Goal: Task Accomplishment & Management: Complete application form

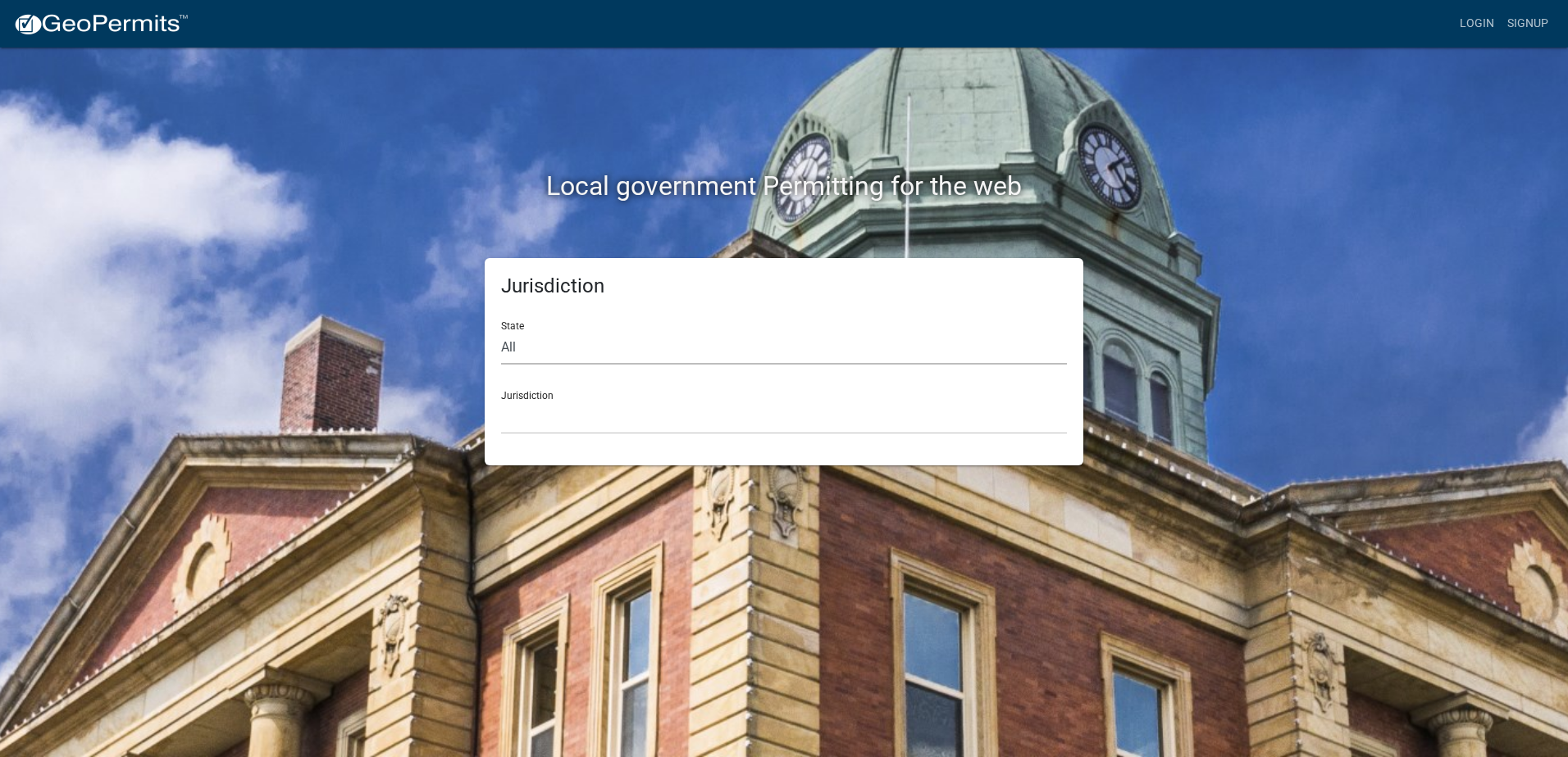
click at [577, 359] on select "All [US_STATE] [US_STATE] [US_STATE] [US_STATE] [US_STATE] [US_STATE] [US_STATE…" at bounding box center [784, 347] width 566 height 34
select select "[US_STATE]"
click at [501, 331] on select "All [US_STATE] [US_STATE] [US_STATE] [US_STATE] [US_STATE] [US_STATE] [US_STATE…" at bounding box center [784, 347] width 566 height 34
click at [590, 413] on select "[GEOGRAPHIC_DATA], [US_STATE] [GEOGRAPHIC_DATA], [US_STATE] [GEOGRAPHIC_DATA], …" at bounding box center [784, 417] width 566 height 34
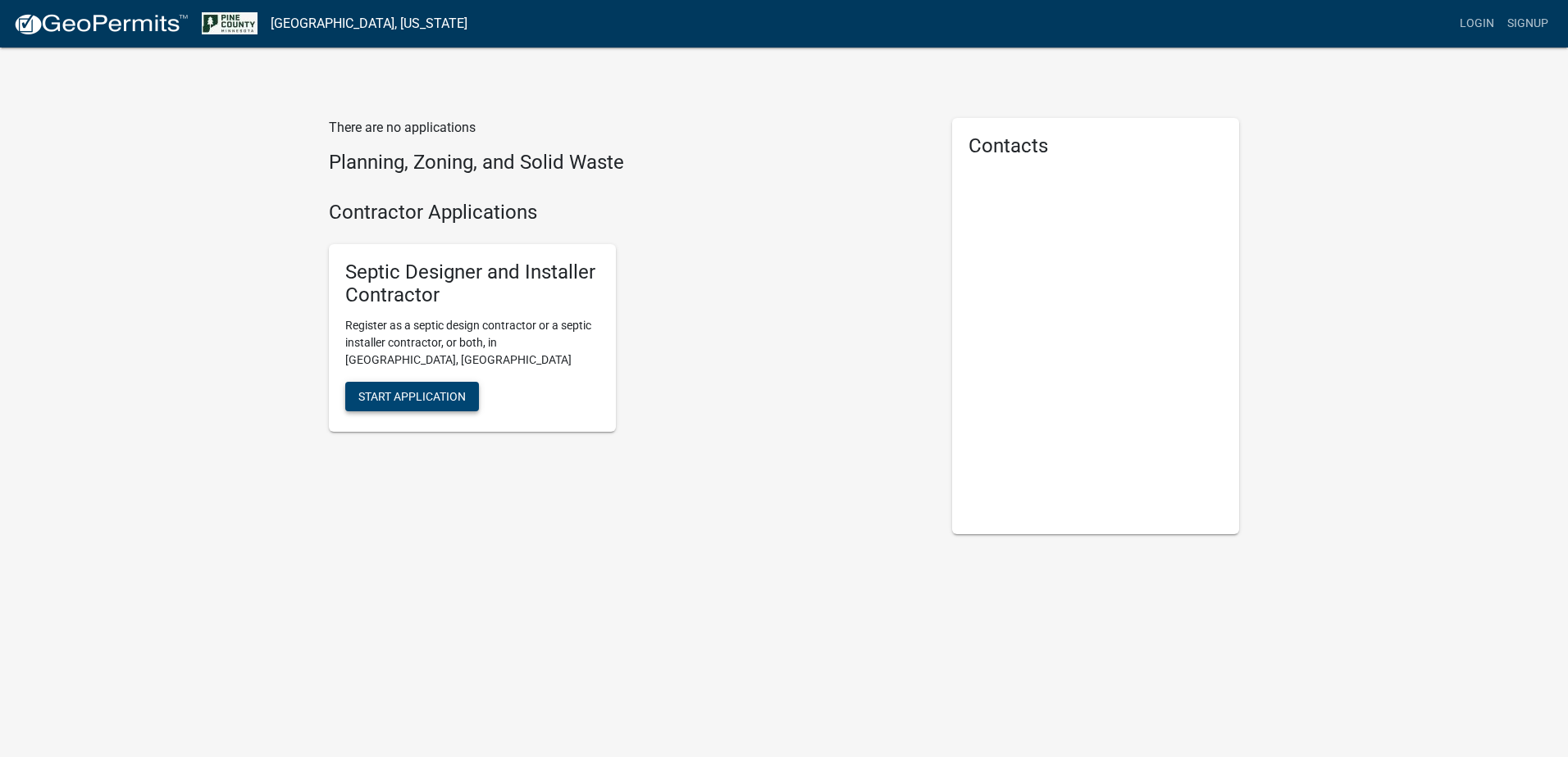
click at [446, 391] on span "Start Application" at bounding box center [411, 397] width 107 height 13
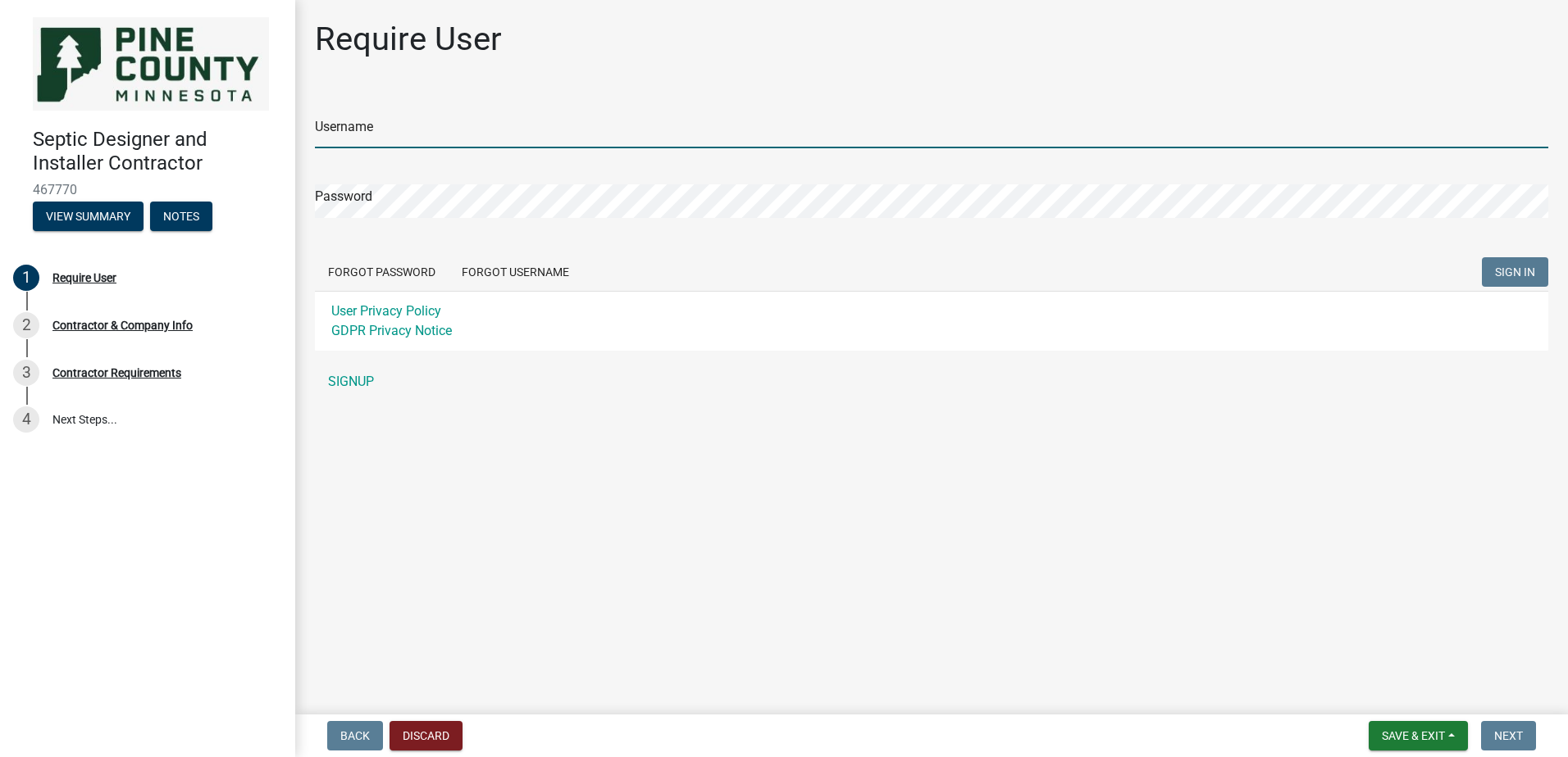
click at [436, 128] on input "Username" at bounding box center [932, 131] width 1234 height 34
type input "SamanthaJGassert"
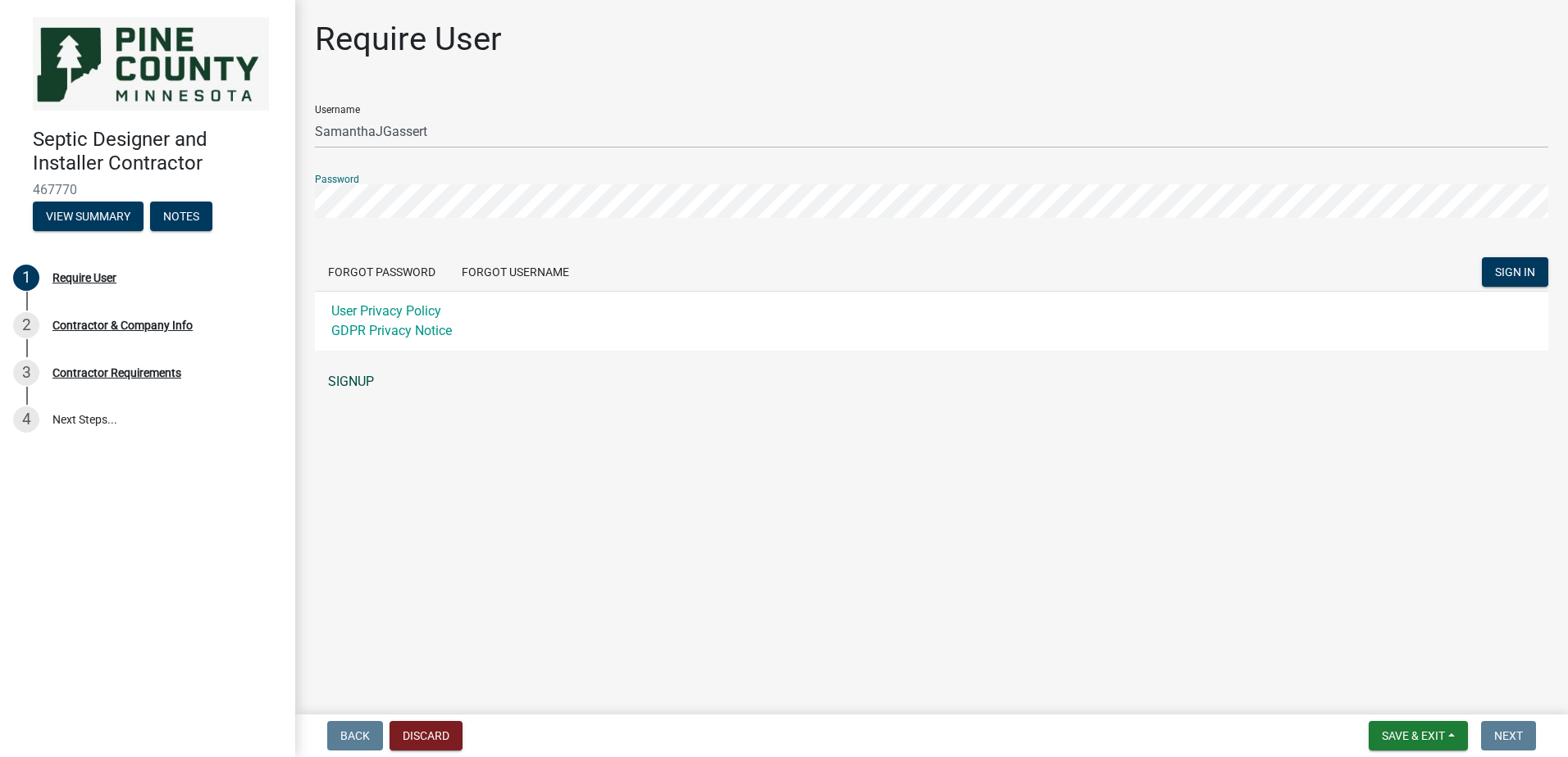
click at [368, 381] on link "SIGNUP" at bounding box center [932, 382] width 1234 height 33
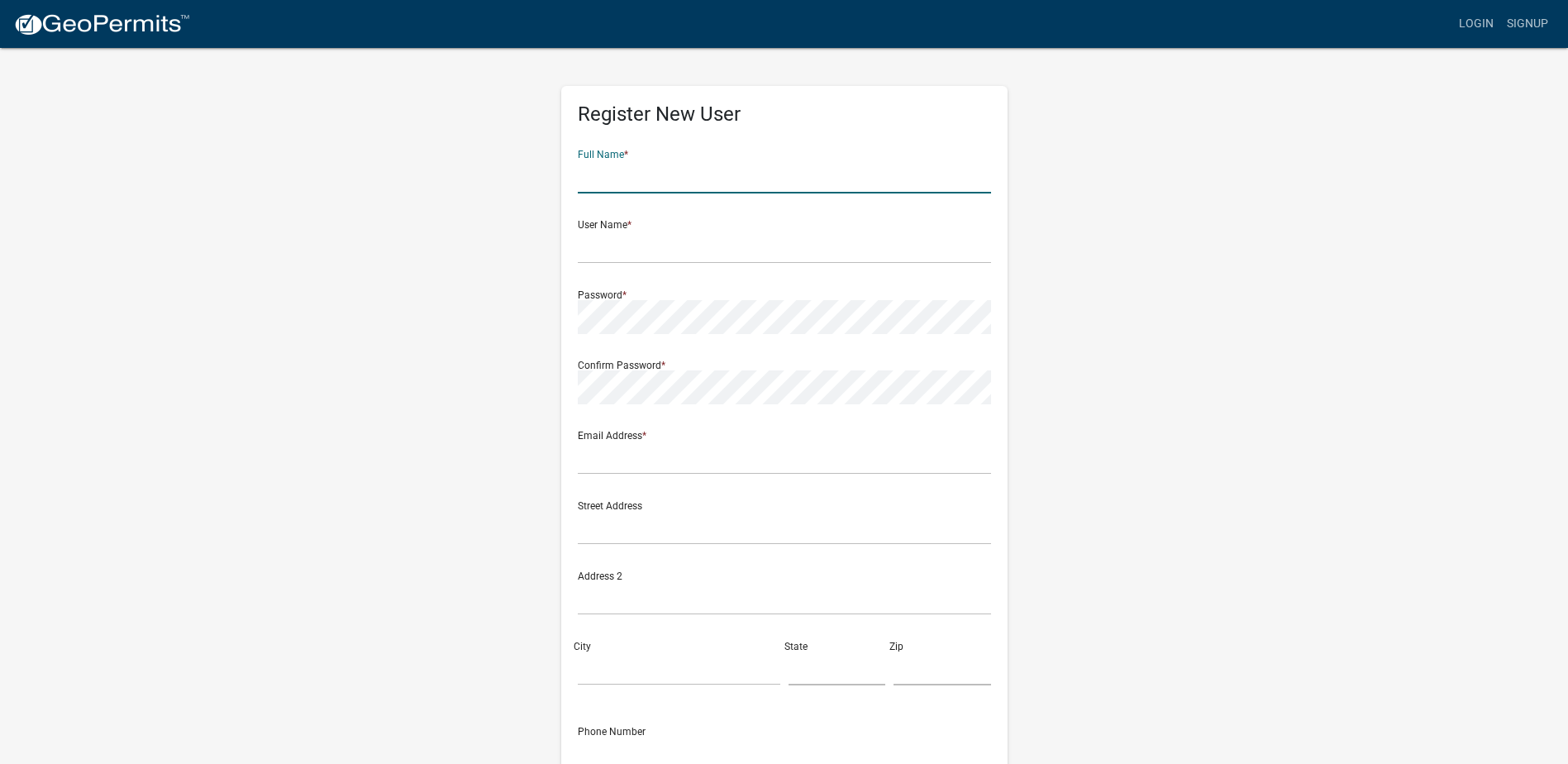
click at [612, 181] on input "text" at bounding box center [784, 177] width 413 height 34
type input "Samantha J Gassert"
type input "[PERSON_NAME][EMAIL_ADDRESS][PERSON_NAME][DOMAIN_NAME]"
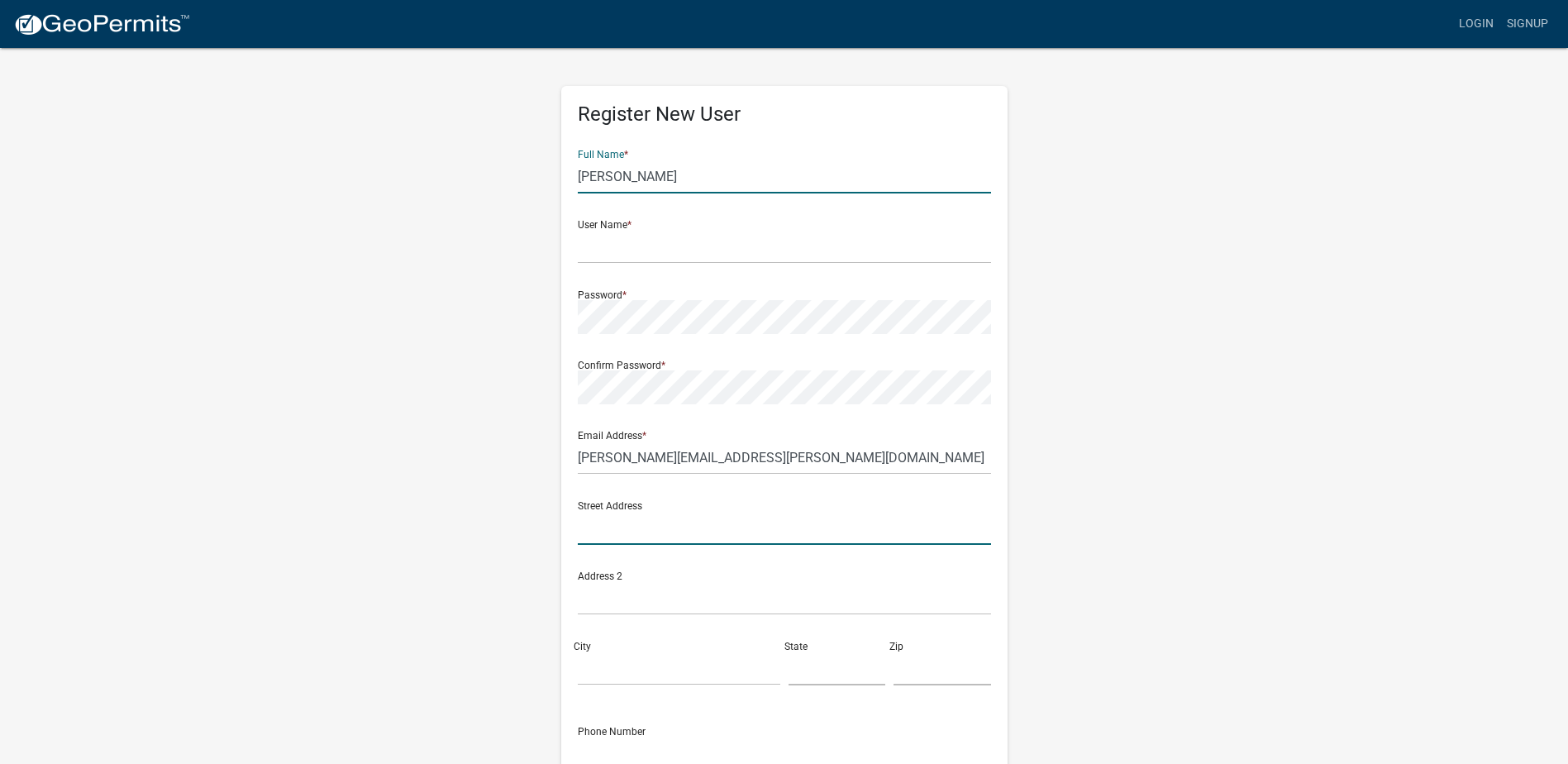
type input "[STREET_ADDRESS][PERSON_NAME]"
type input "[PERSON_NAME][GEOGRAPHIC_DATA]"
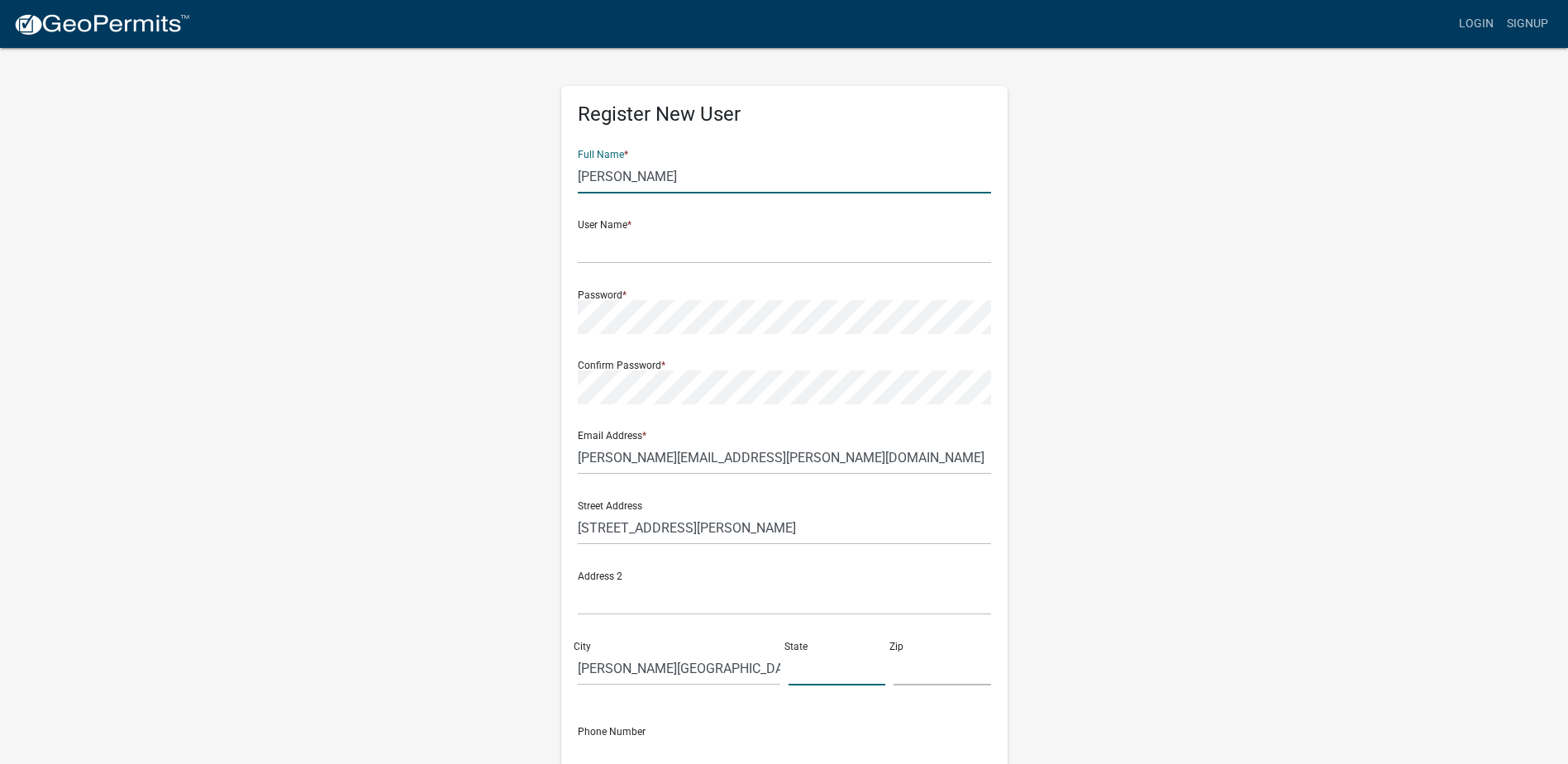
type input "[US_STATE]"
type input "55783"
type input "3205910685"
click at [650, 248] on input "text" at bounding box center [784, 247] width 413 height 34
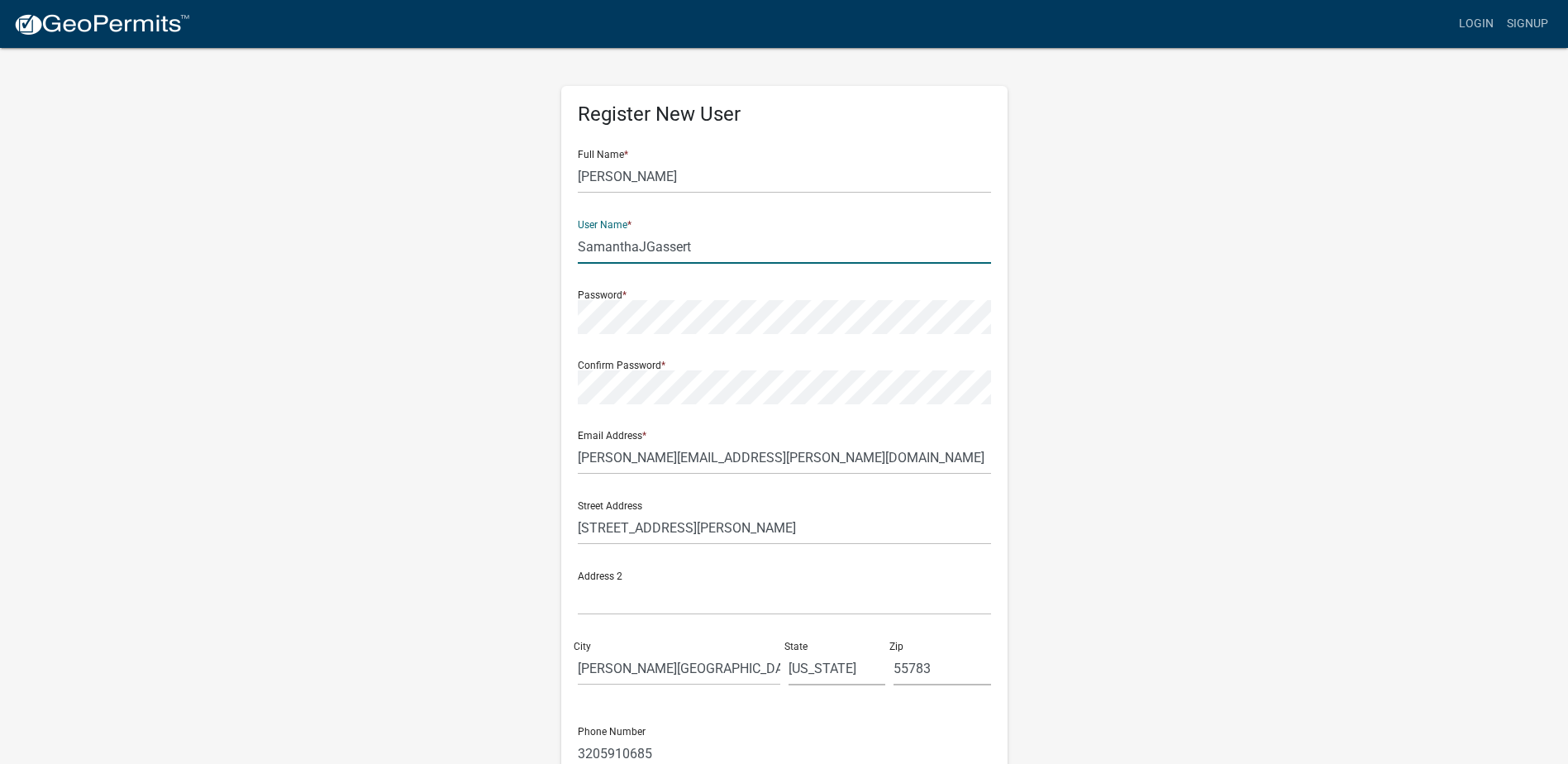
type input "SamanthaJGassert"
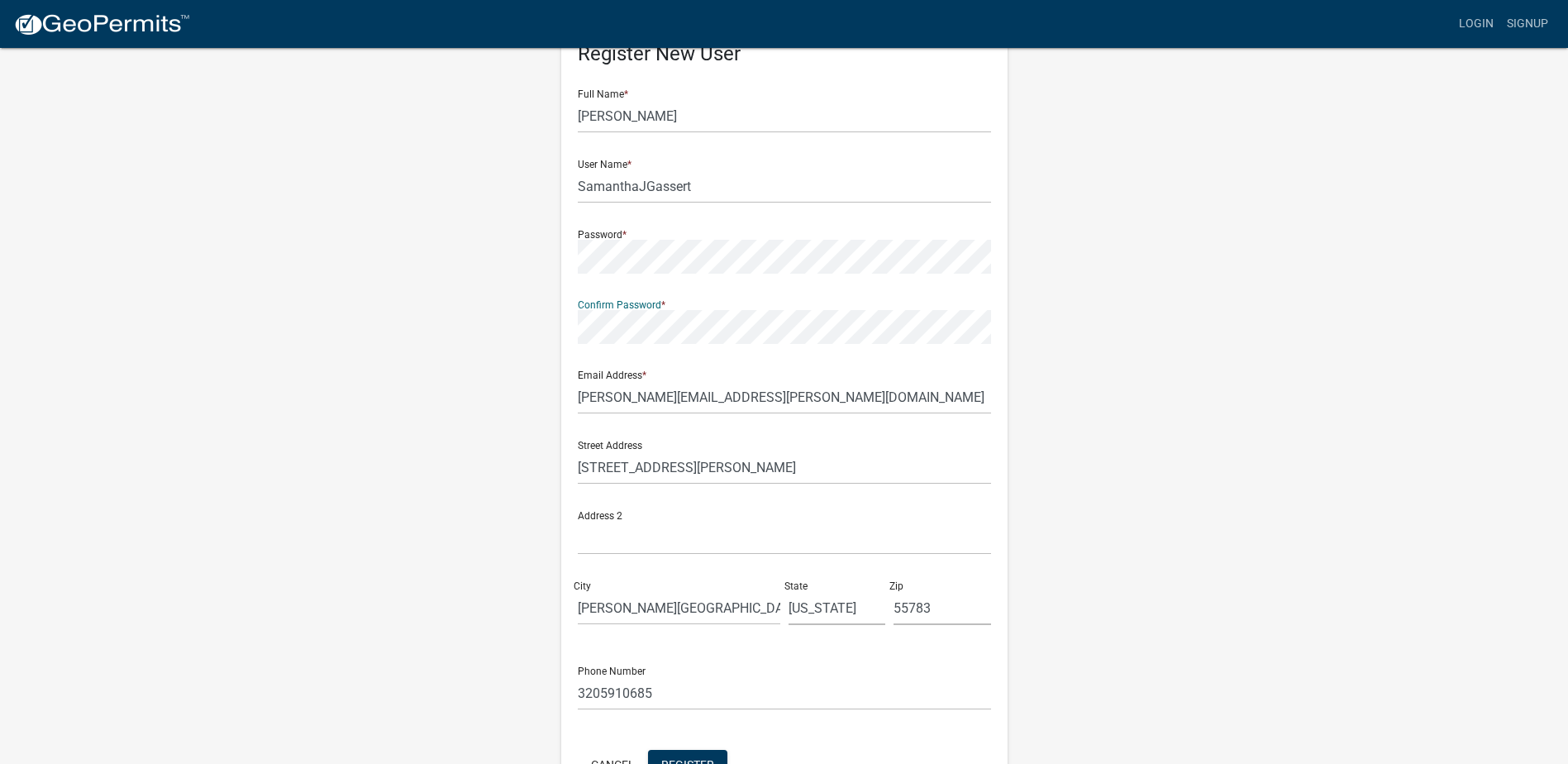
scroll to position [167, 0]
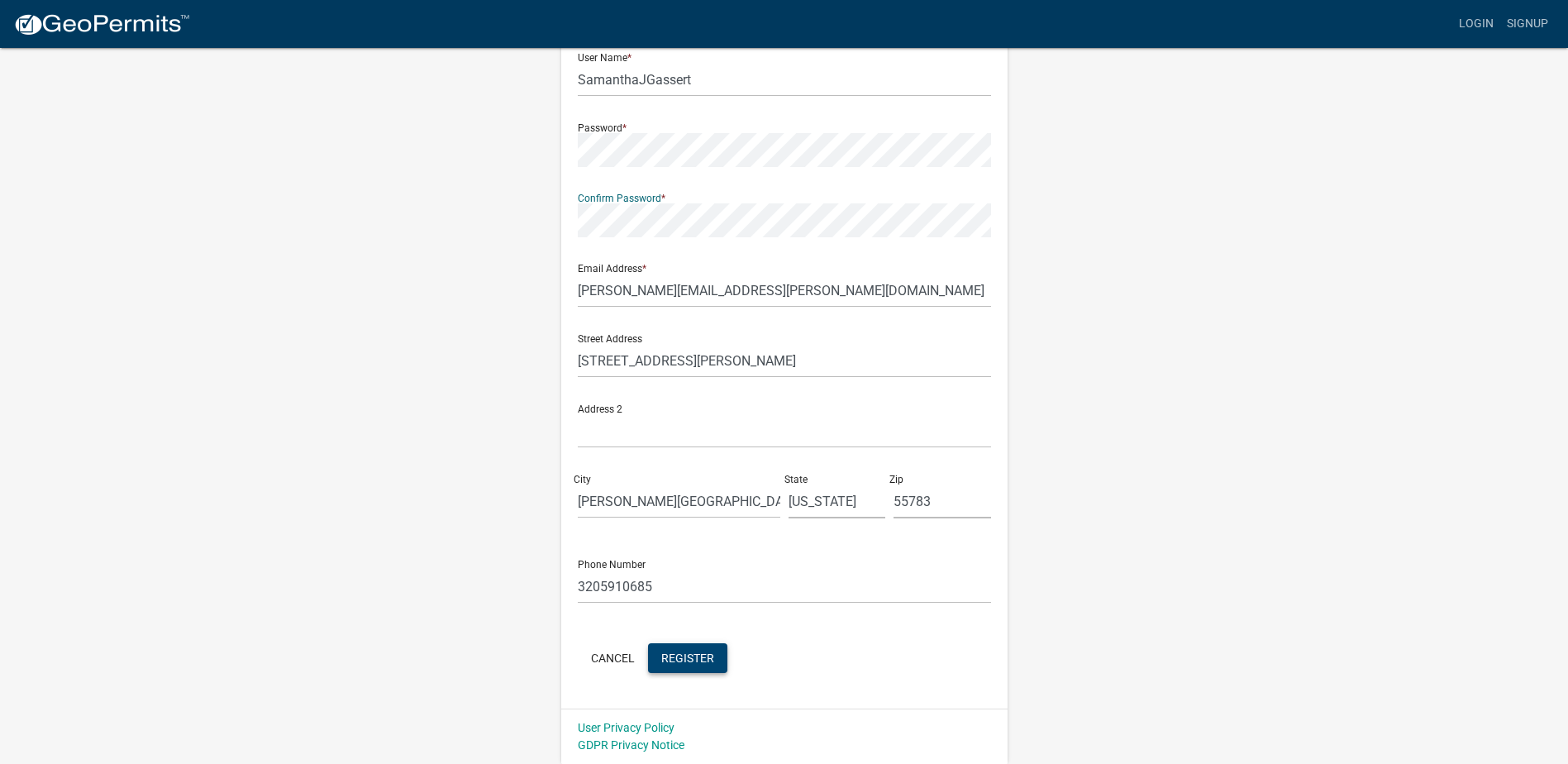
click at [680, 658] on span "Register" at bounding box center [687, 658] width 53 height 13
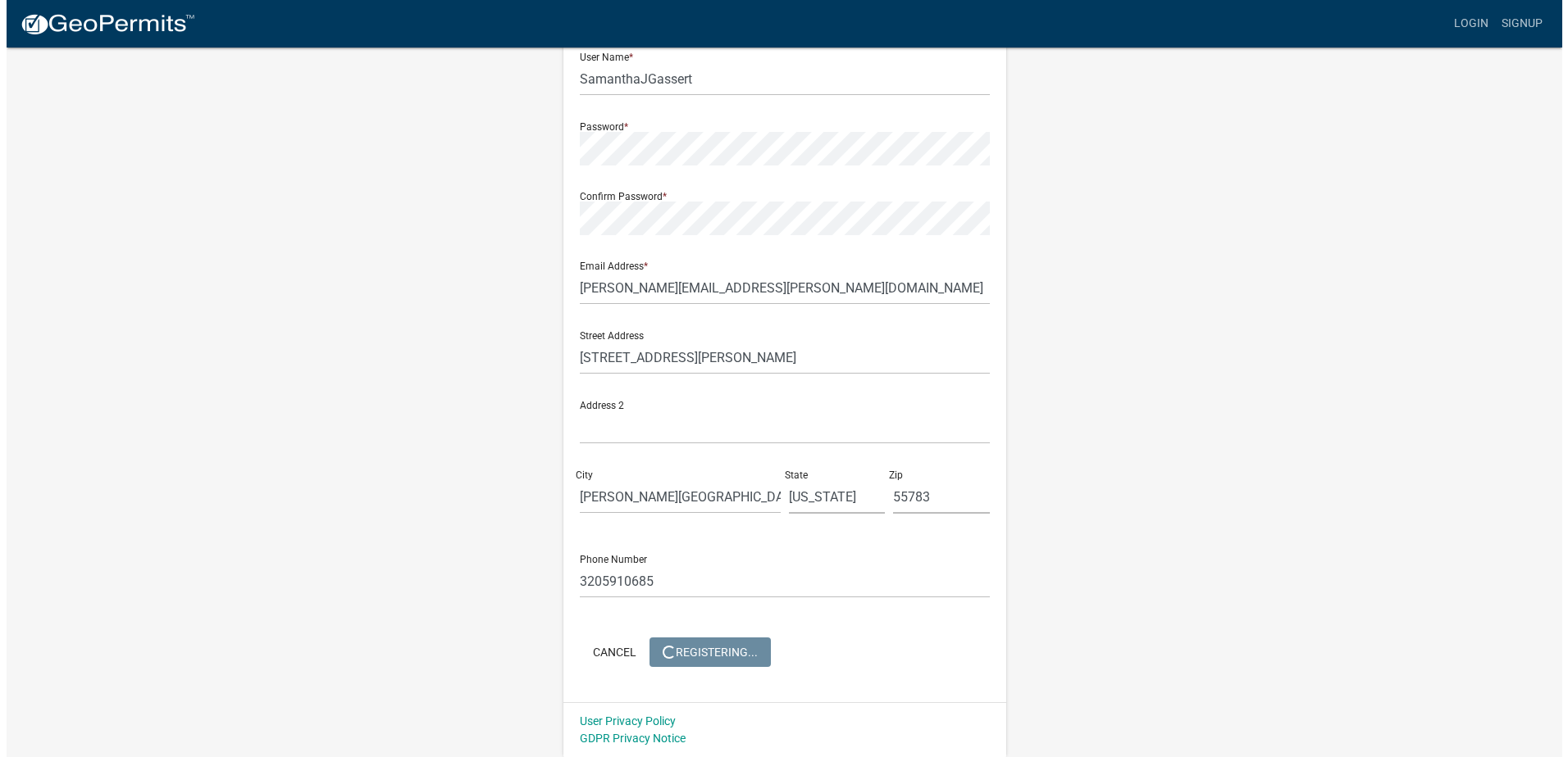
scroll to position [0, 0]
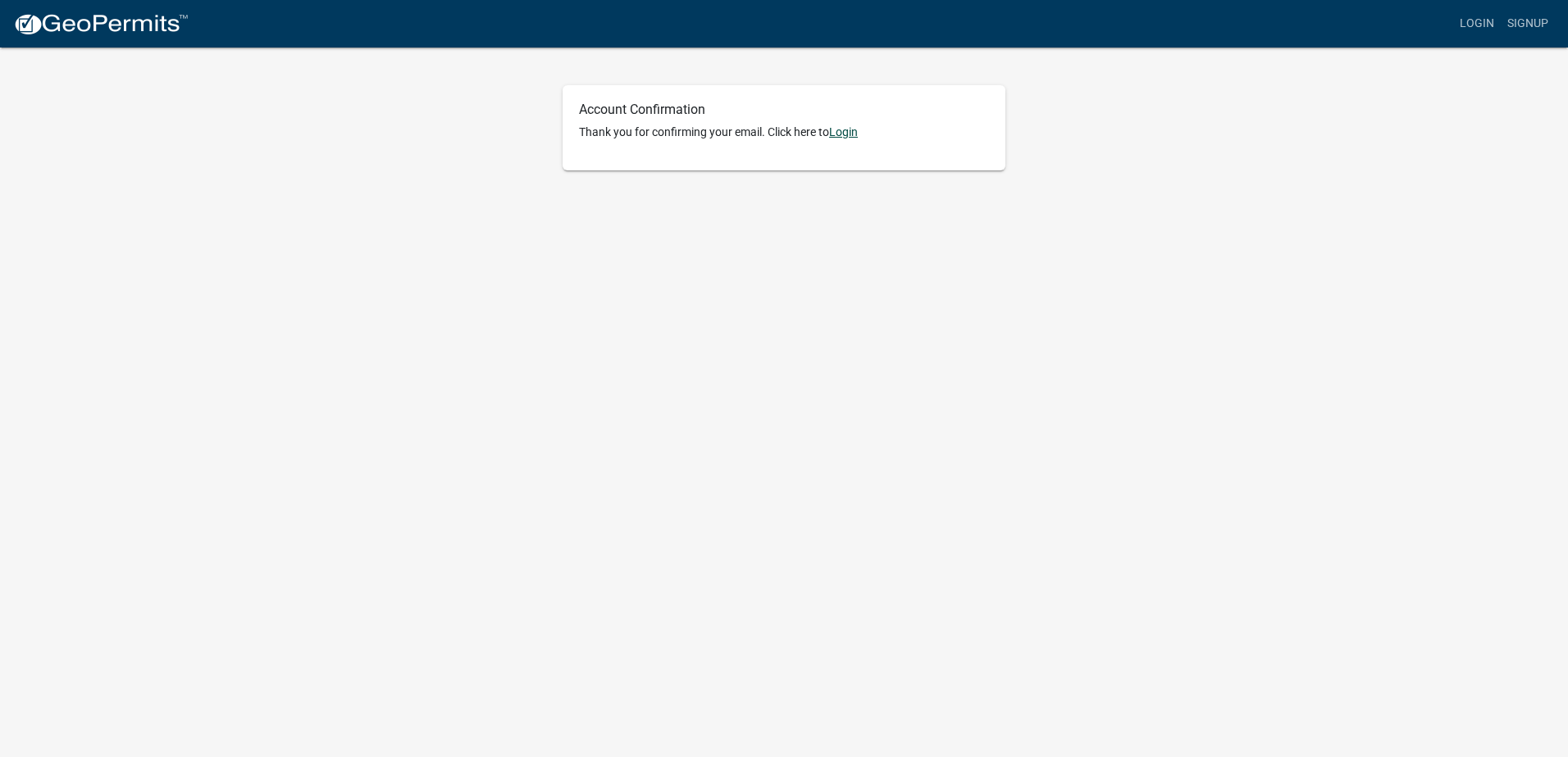
click at [850, 132] on link "Login" at bounding box center [843, 132] width 29 height 13
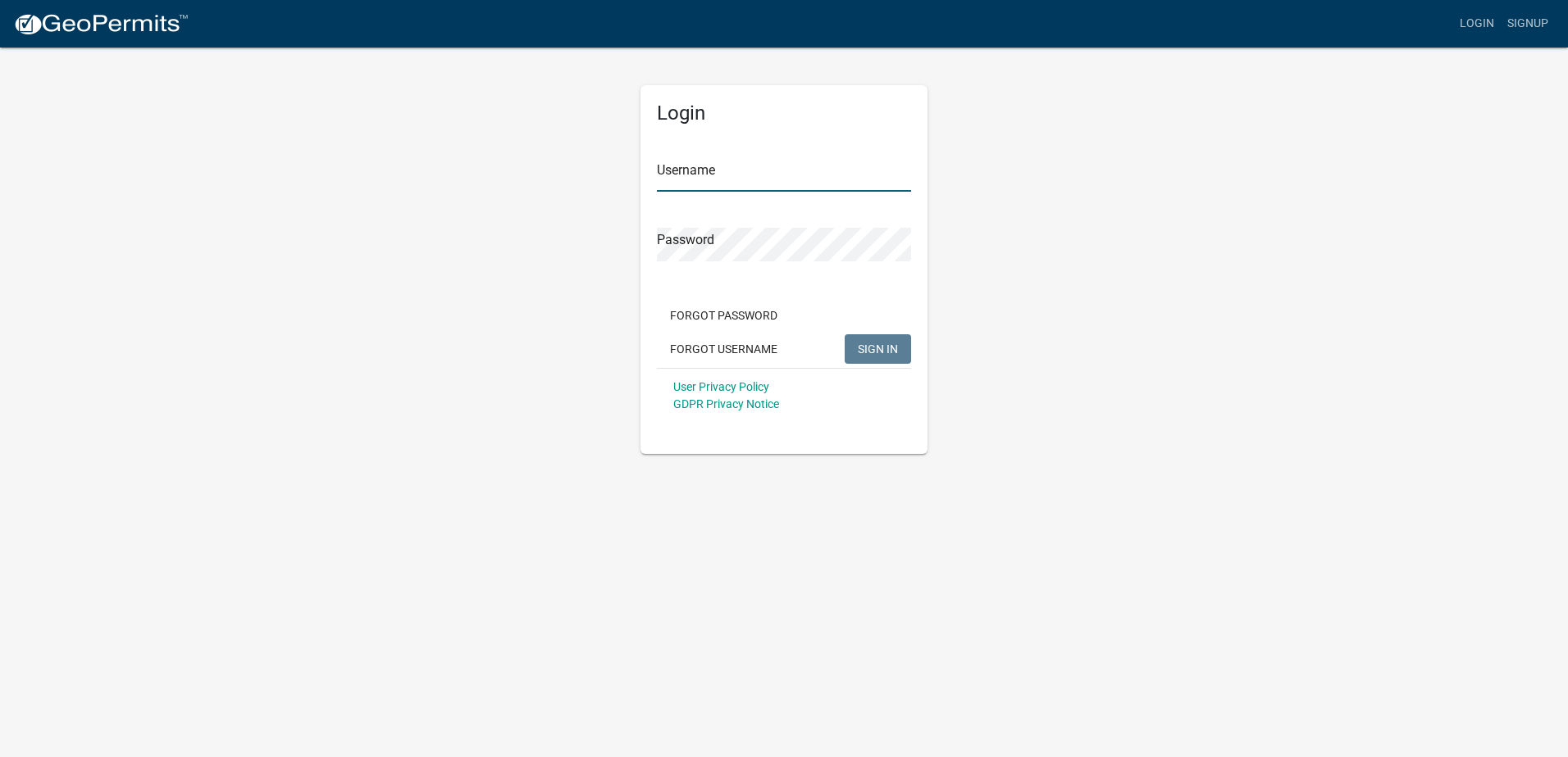
type input "SamanthaJGassert"
click at [800, 180] on input "SamanthaJGassert" at bounding box center [784, 175] width 254 height 34
click at [822, 334] on div "Forgot Password Forgot Username SIGN IN" at bounding box center [784, 334] width 254 height 67
click at [877, 351] on span "SIGN IN" at bounding box center [878, 348] width 40 height 13
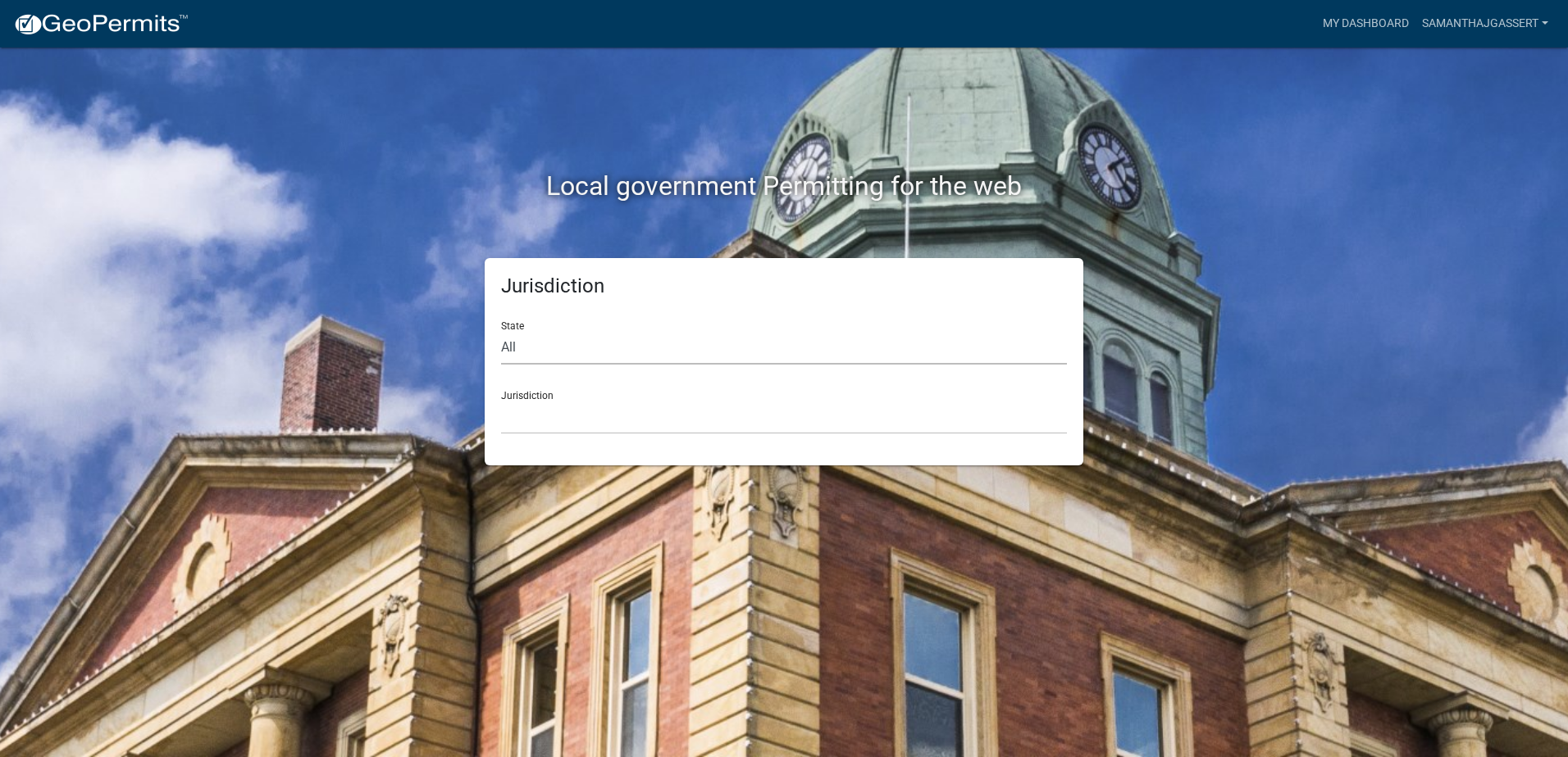
click at [606, 349] on select "All [US_STATE] [US_STATE] [US_STATE] [US_STATE] [US_STATE] [US_STATE] [US_STATE…" at bounding box center [784, 347] width 566 height 34
select select "[US_STATE]"
click at [501, 331] on select "All Colorado Georgia Indiana Iowa Kansas Minnesota Ohio South Carolina Wisconsin" at bounding box center [784, 347] width 566 height 34
click at [587, 421] on select "Becker County, Minnesota Benton County, Minnesota Carlton County, Minnesota Cit…" at bounding box center [784, 417] width 566 height 34
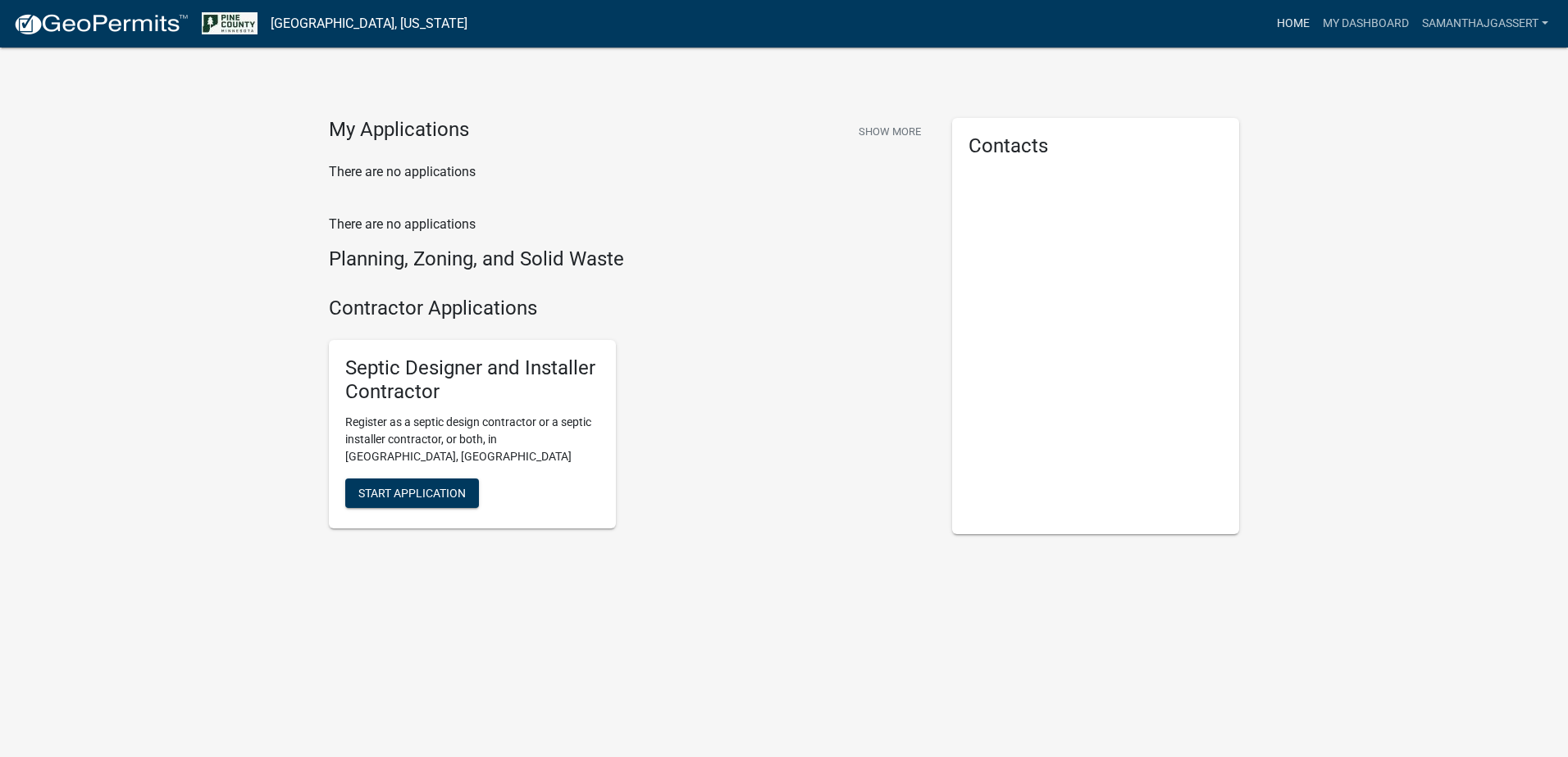
click at [1283, 28] on link "Home" at bounding box center [1293, 24] width 46 height 32
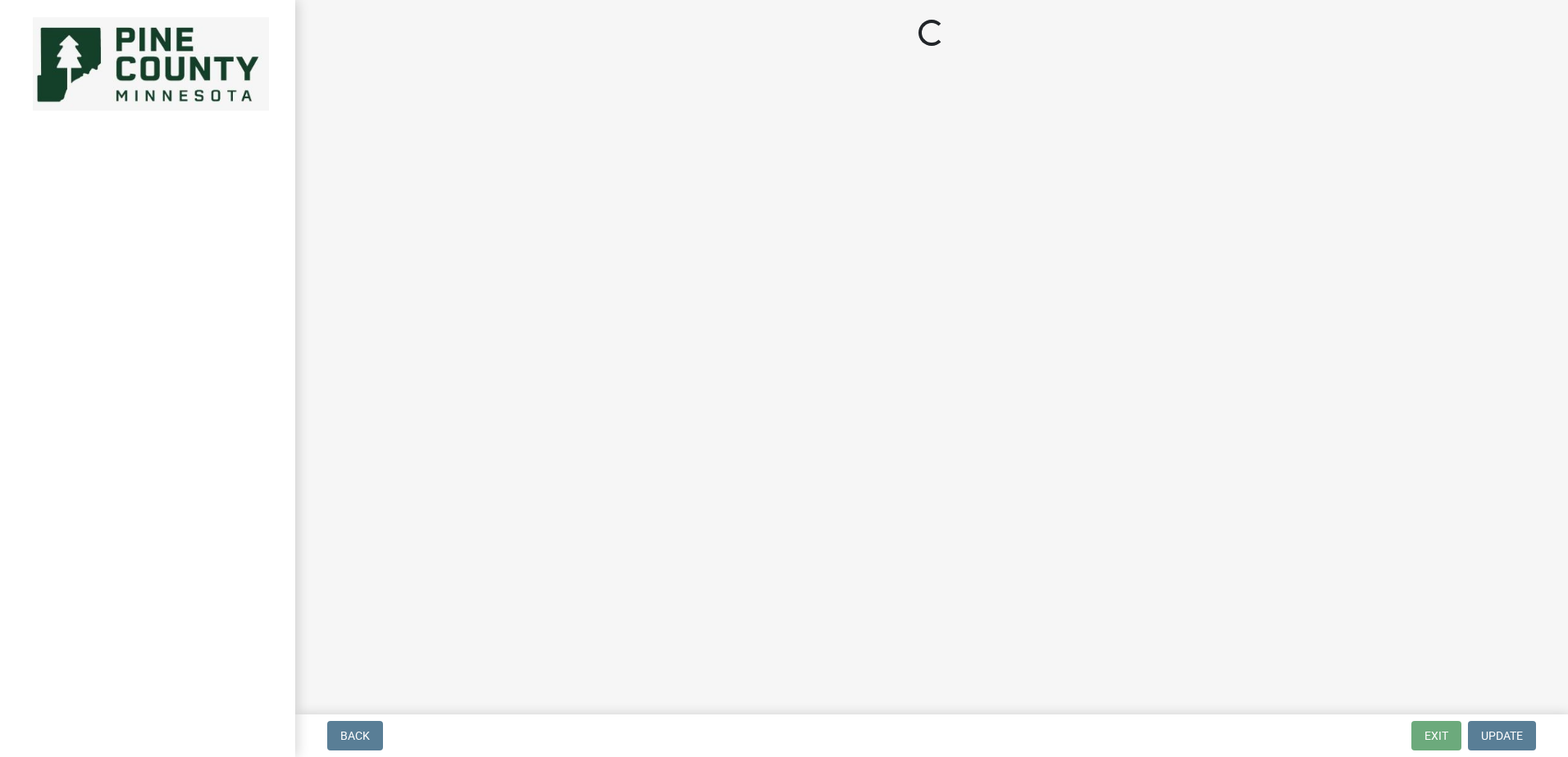
select select "[US_STATE]"
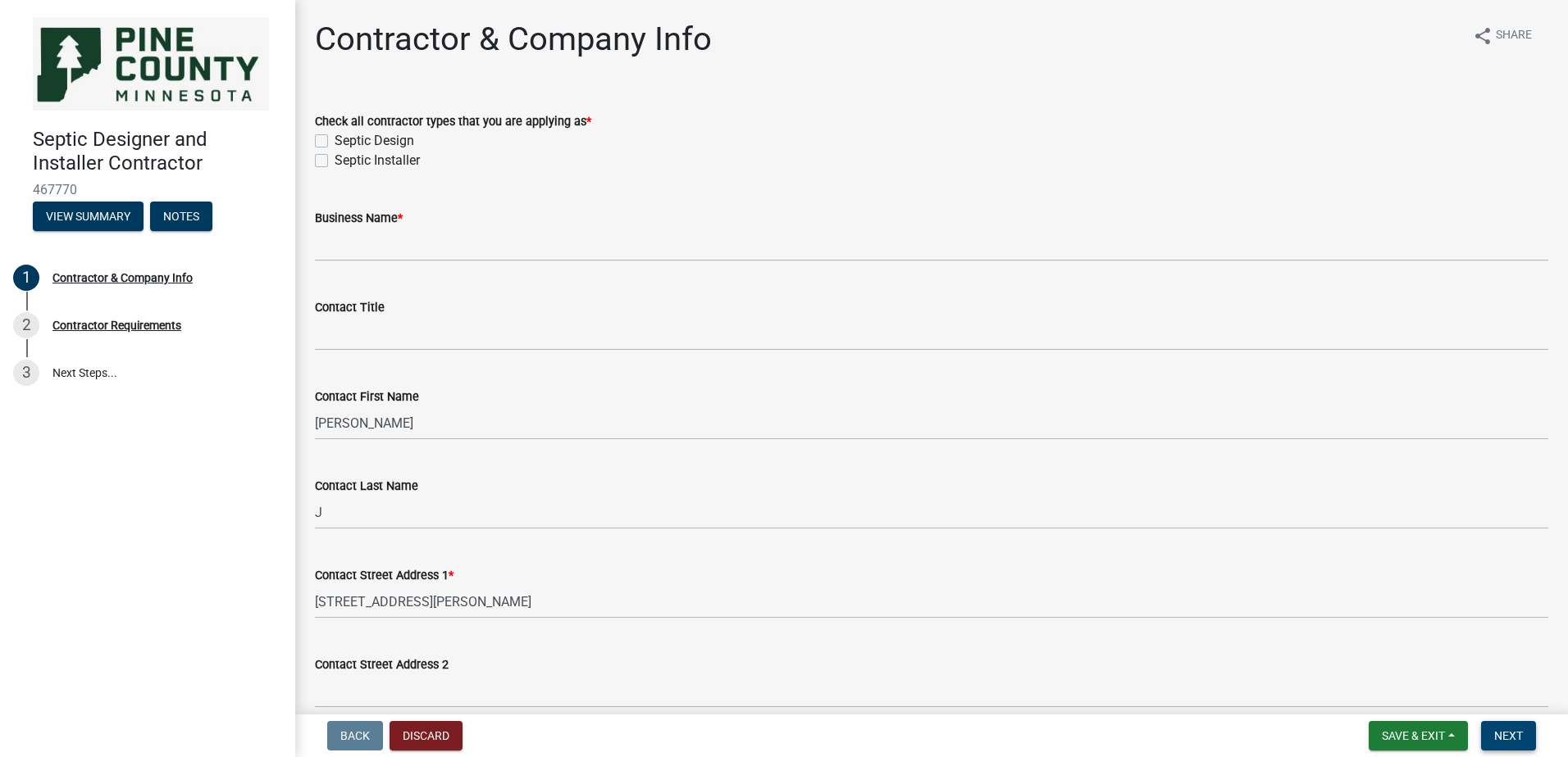
click at [1507, 739] on span "Next" at bounding box center [1508, 736] width 29 height 13
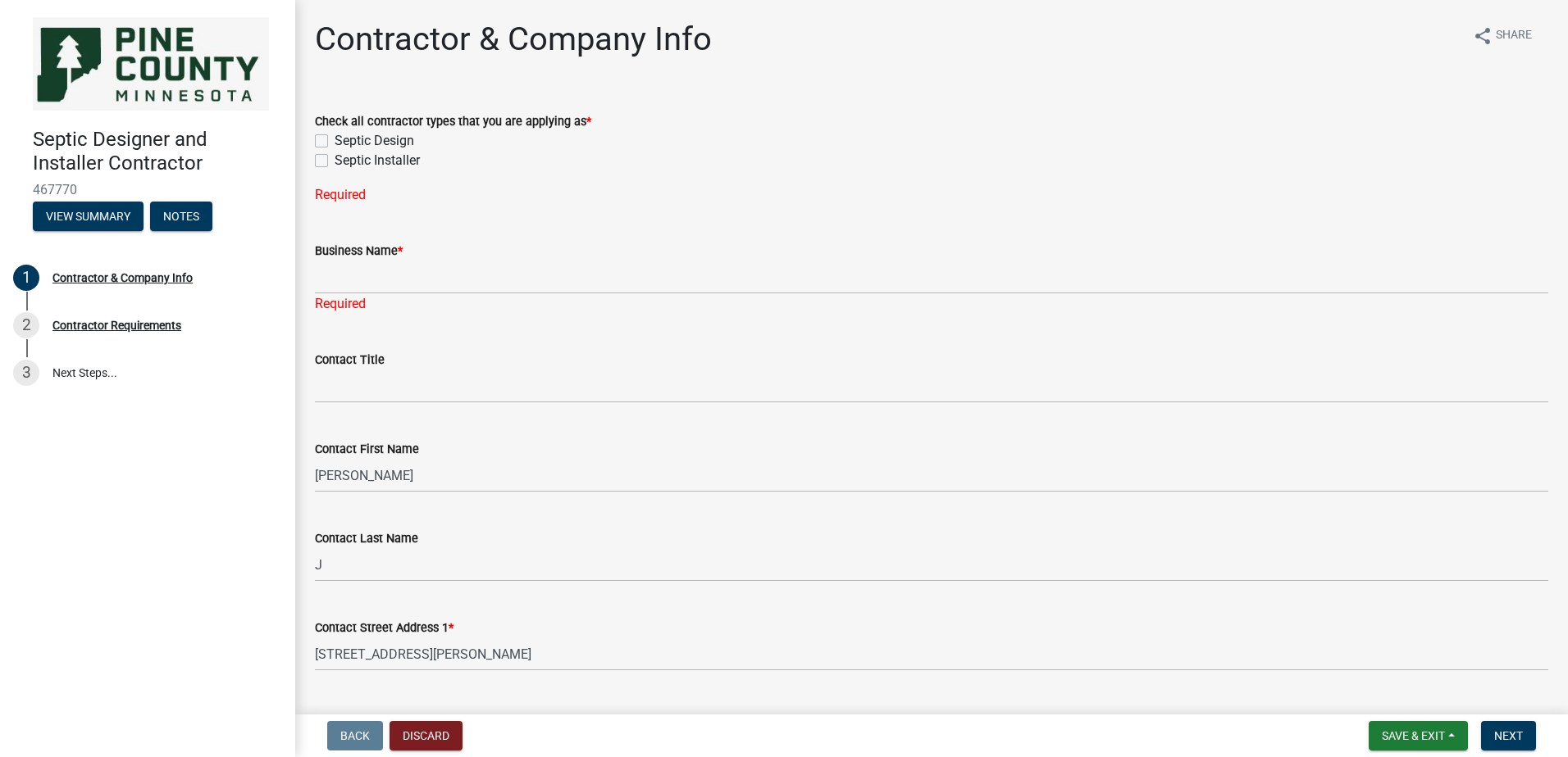
click at [471, 32] on h1 "Contractor & Company Info" at bounding box center [514, 39] width 397 height 39
click at [106, 328] on div "Contractor Requirements" at bounding box center [116, 325] width 129 height 12
click at [106, 373] on link "3 Next Steps..." at bounding box center [148, 372] width 295 height 47
click at [101, 216] on button "View Summary" at bounding box center [88, 216] width 110 height 30
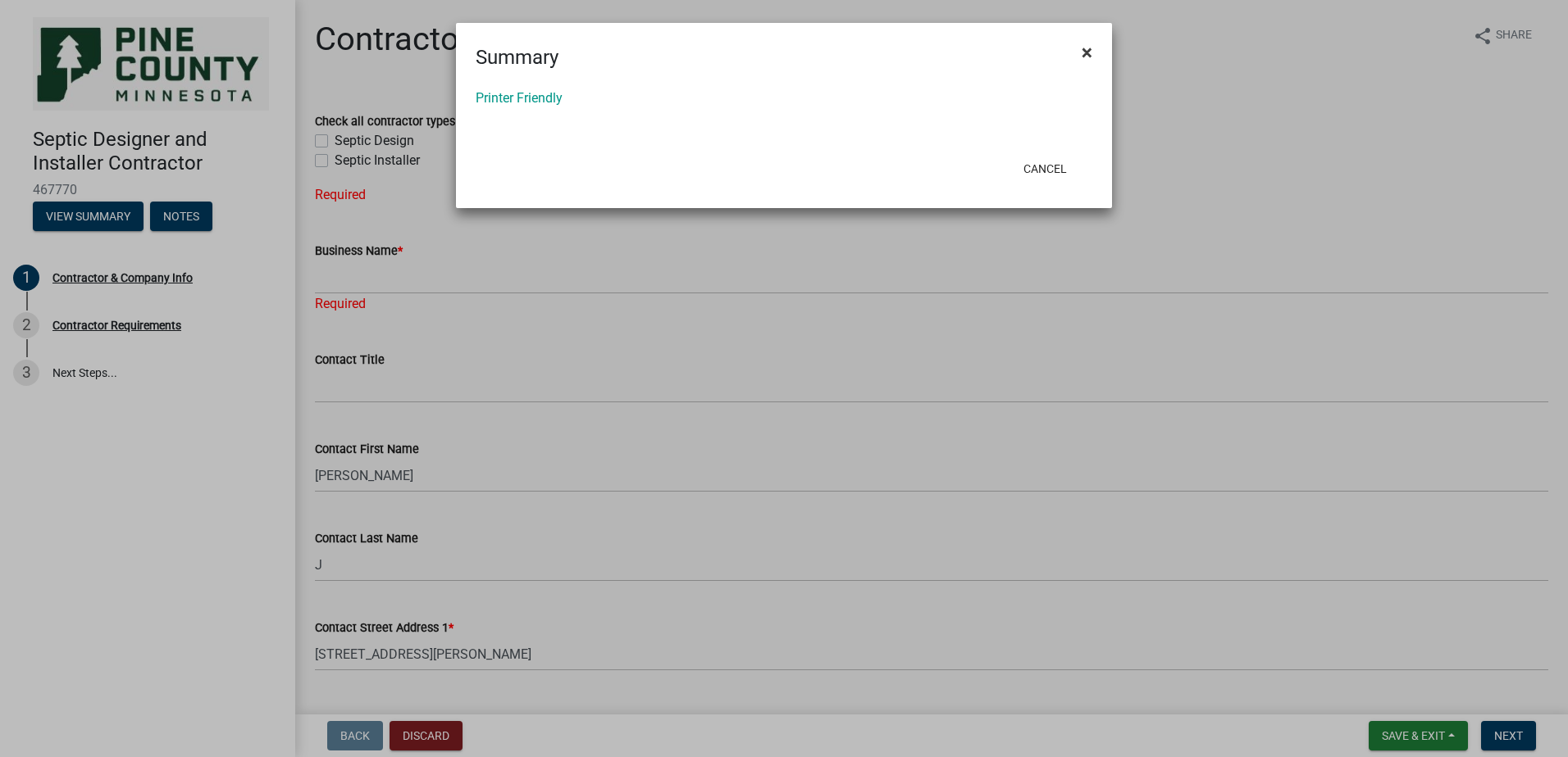
click at [1094, 50] on button "×" at bounding box center [1087, 52] width 37 height 46
